Goal: Use online tool/utility: Utilize a website feature to perform a specific function

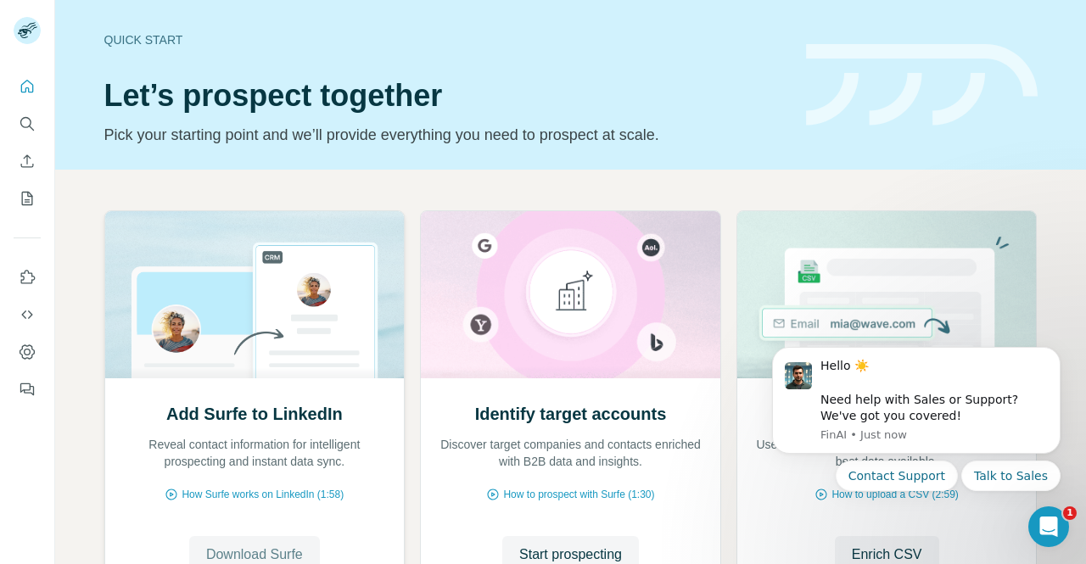
click at [271, 548] on span "Download Surfe" at bounding box center [254, 554] width 97 height 20
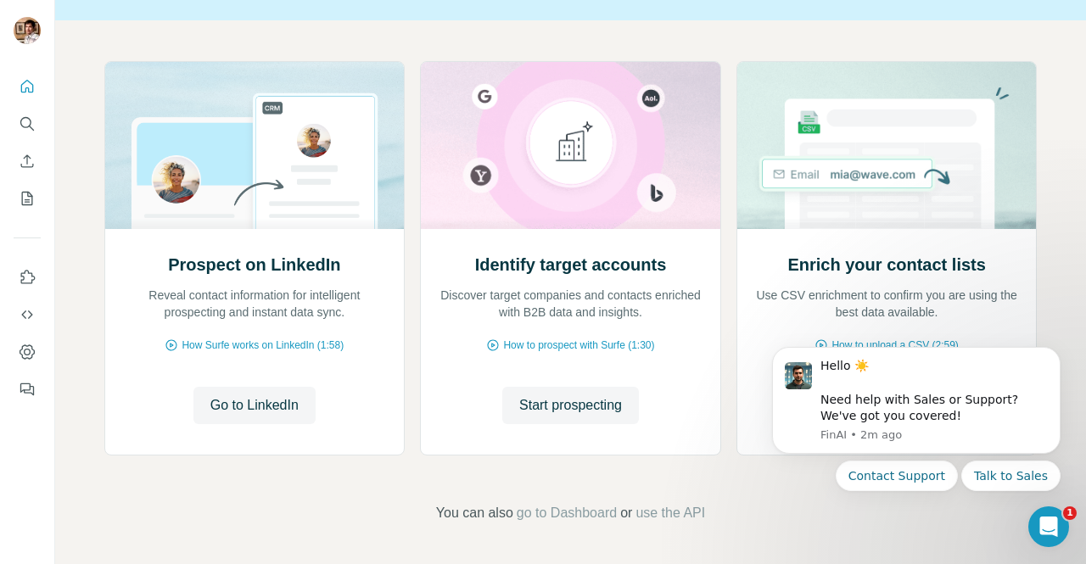
drag, startPoint x: 1005, startPoint y: 731, endPoint x: 933, endPoint y: 503, distance: 239.3
click at [1053, 352] on icon "Dismiss notification" at bounding box center [1055, 352] width 9 height 9
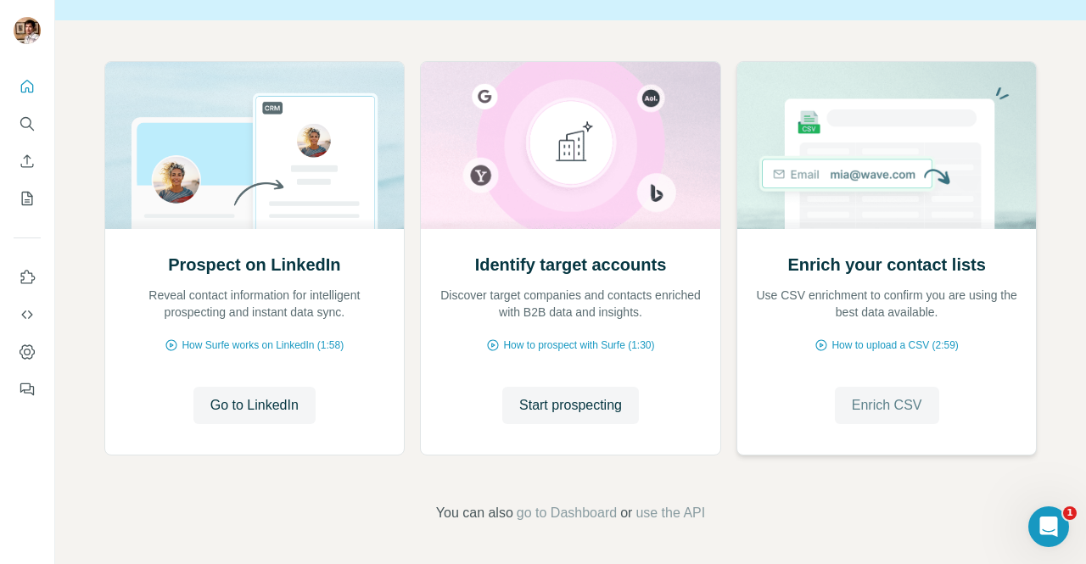
click at [873, 403] on span "Enrich CSV" at bounding box center [886, 405] width 70 height 20
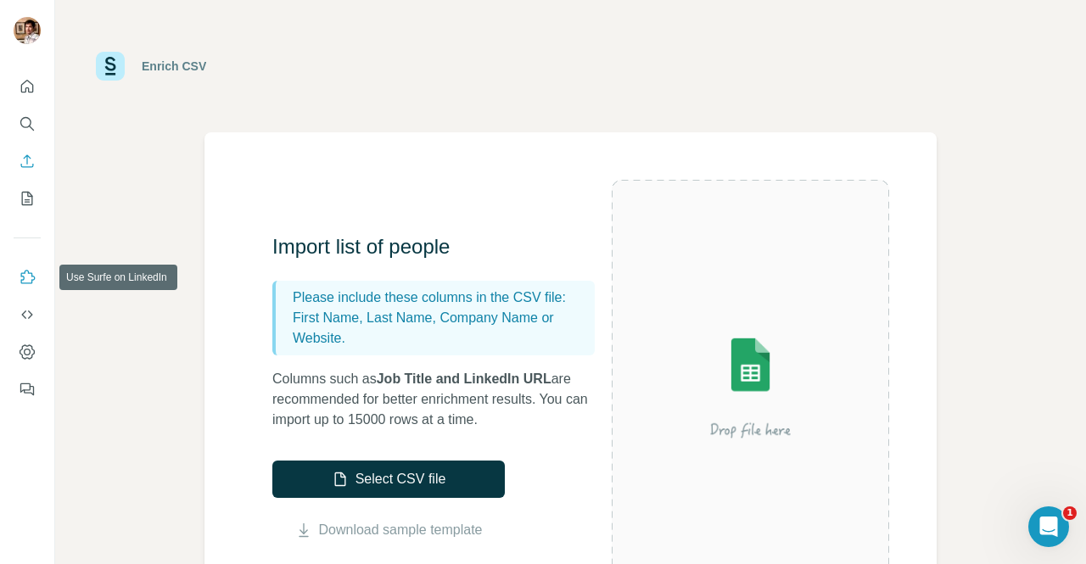
click at [29, 276] on icon "Use Surfe on LinkedIn" at bounding box center [27, 277] width 17 height 17
